Goal: Information Seeking & Learning: Learn about a topic

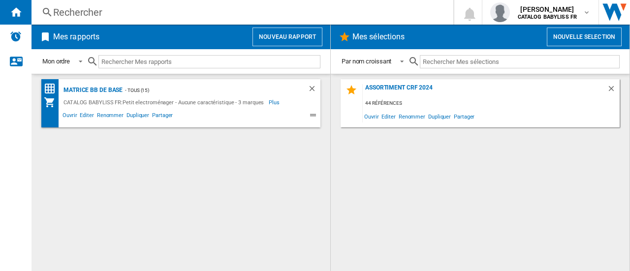
click at [124, 16] on div "Rechercher" at bounding box center [240, 12] width 375 height 14
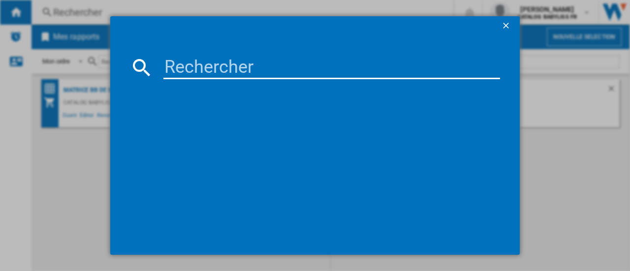
click at [172, 59] on input at bounding box center [332, 68] width 337 height 24
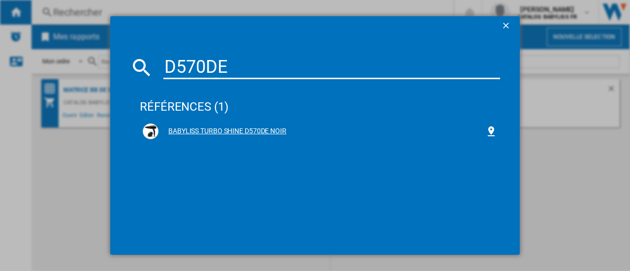
type input "D570DE"
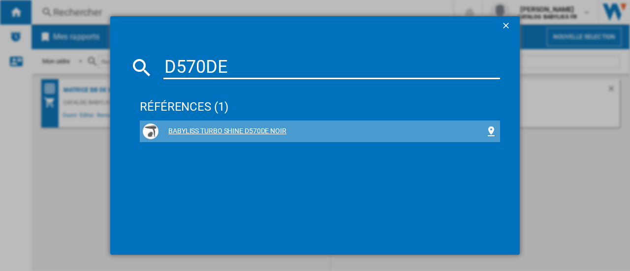
click at [197, 134] on div "BABYLISS TURBO SHINE D570DE NOIR" at bounding box center [322, 132] width 327 height 10
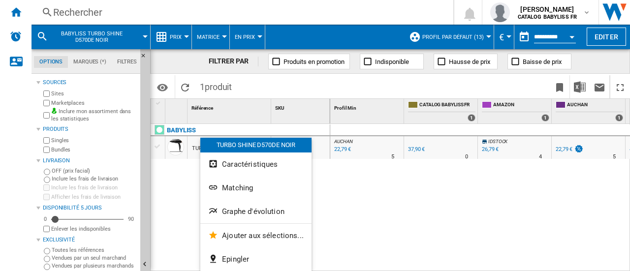
drag, startPoint x: 200, startPoint y: 144, endPoint x: 170, endPoint y: 195, distance: 58.5
click at [170, 195] on div at bounding box center [315, 135] width 630 height 271
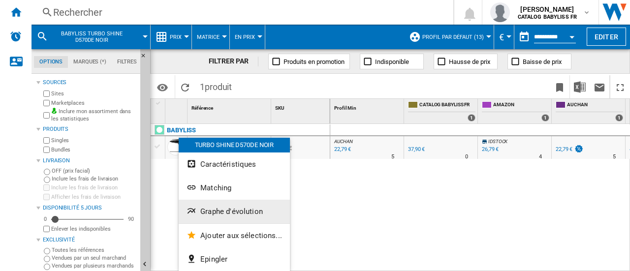
click at [225, 211] on span "Graphe d'évolution" at bounding box center [231, 211] width 63 height 9
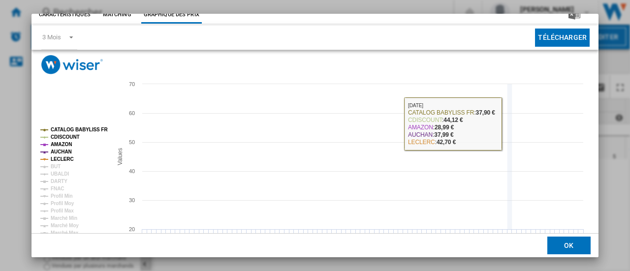
scroll to position [49, 0]
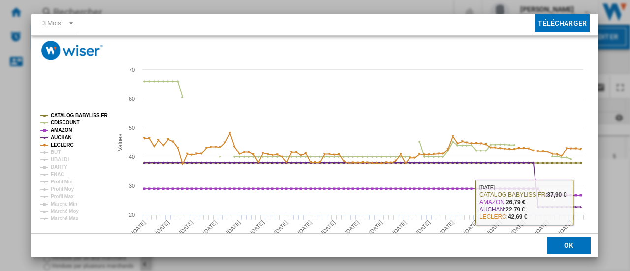
click at [574, 248] on button "OK" at bounding box center [569, 246] width 43 height 18
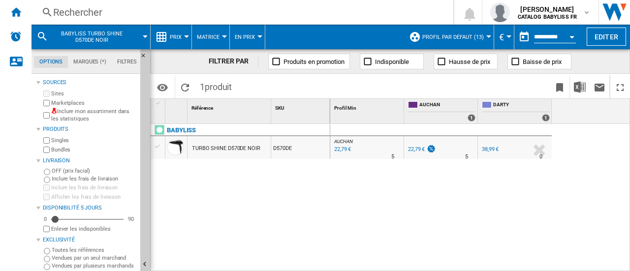
drag, startPoint x: 224, startPoint y: 146, endPoint x: 205, endPoint y: 177, distance: 35.8
click at [205, 177] on div at bounding box center [315, 135] width 630 height 271
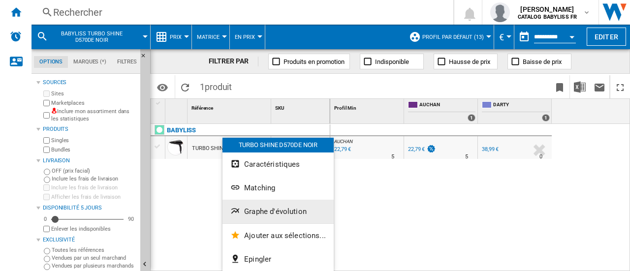
click at [278, 204] on button "Graphe d'évolution" at bounding box center [278, 212] width 111 height 24
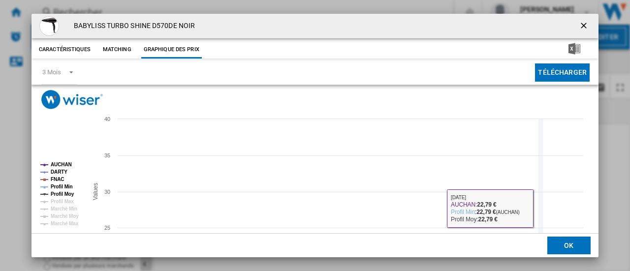
scroll to position [49, 0]
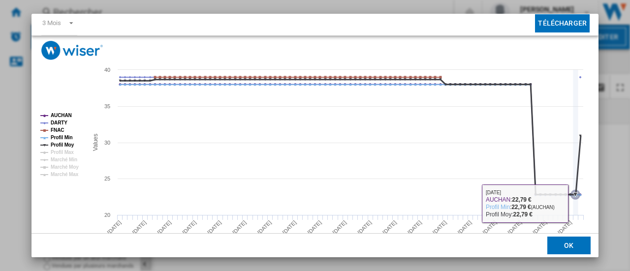
click at [576, 202] on icon "Product popup" at bounding box center [576, 142] width 0 height 145
click at [574, 202] on icon "Created with Highcharts 5.0.14 Values 20 25 30 35 40 AUCHAN [PERSON_NAME] FNAC …" at bounding box center [313, 158] width 562 height 197
click at [574, 196] on icon "Product popup" at bounding box center [576, 195] width 10 height 10
click at [575, 195] on icon "Product popup" at bounding box center [576, 195] width 4 height 4
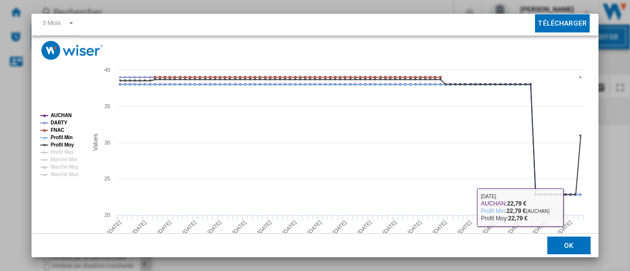
click at [567, 244] on button "OK" at bounding box center [569, 246] width 43 height 18
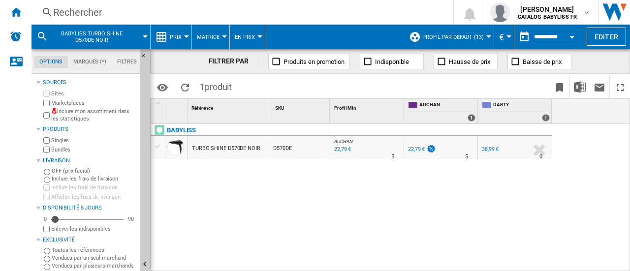
click at [421, 149] on div "22,79 €" at bounding box center [416, 149] width 17 height 6
